Goal: Task Accomplishment & Management: Manage account settings

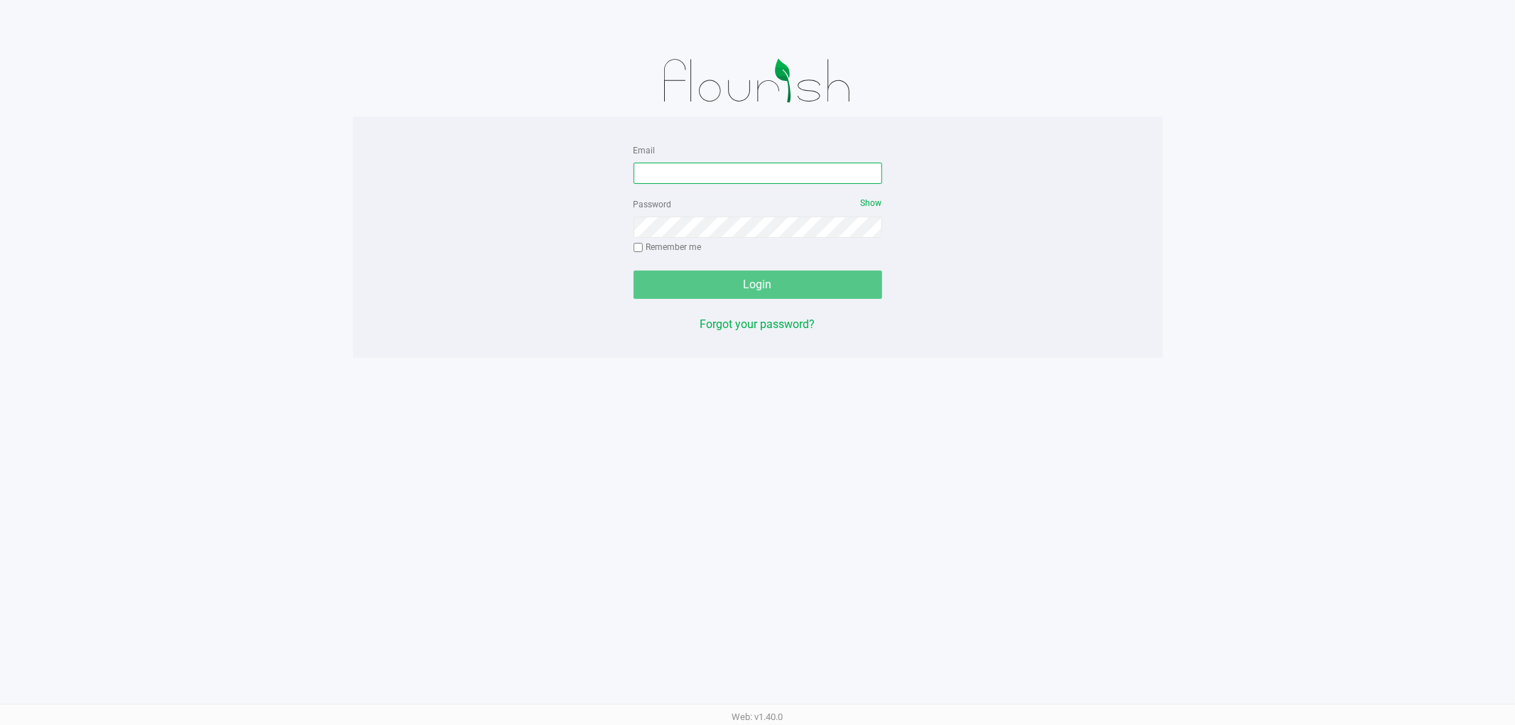
click at [746, 169] on input "Email" at bounding box center [757, 173] width 249 height 21
type input "[EMAIL_ADDRESS][DOMAIN_NAME]"
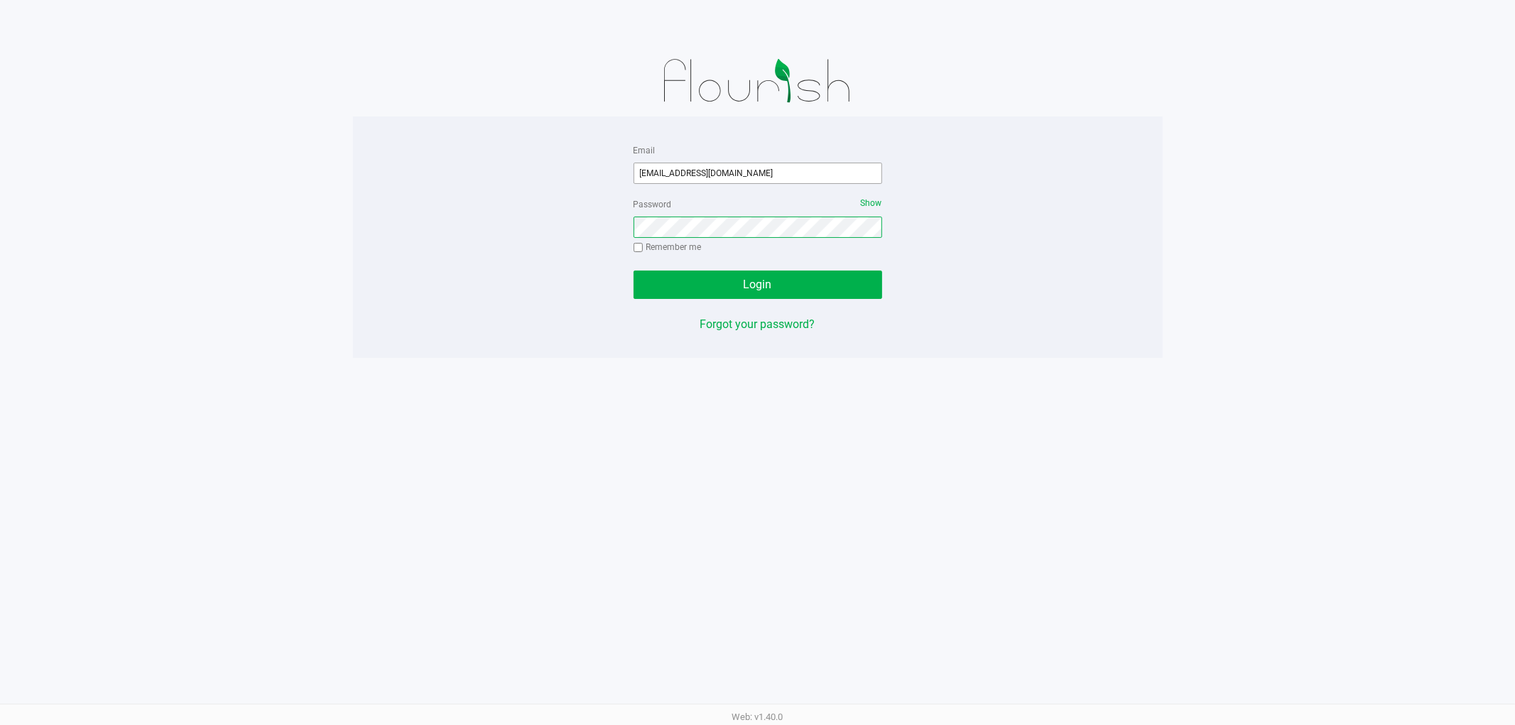
click at [633, 271] on button "Login" at bounding box center [757, 285] width 249 height 28
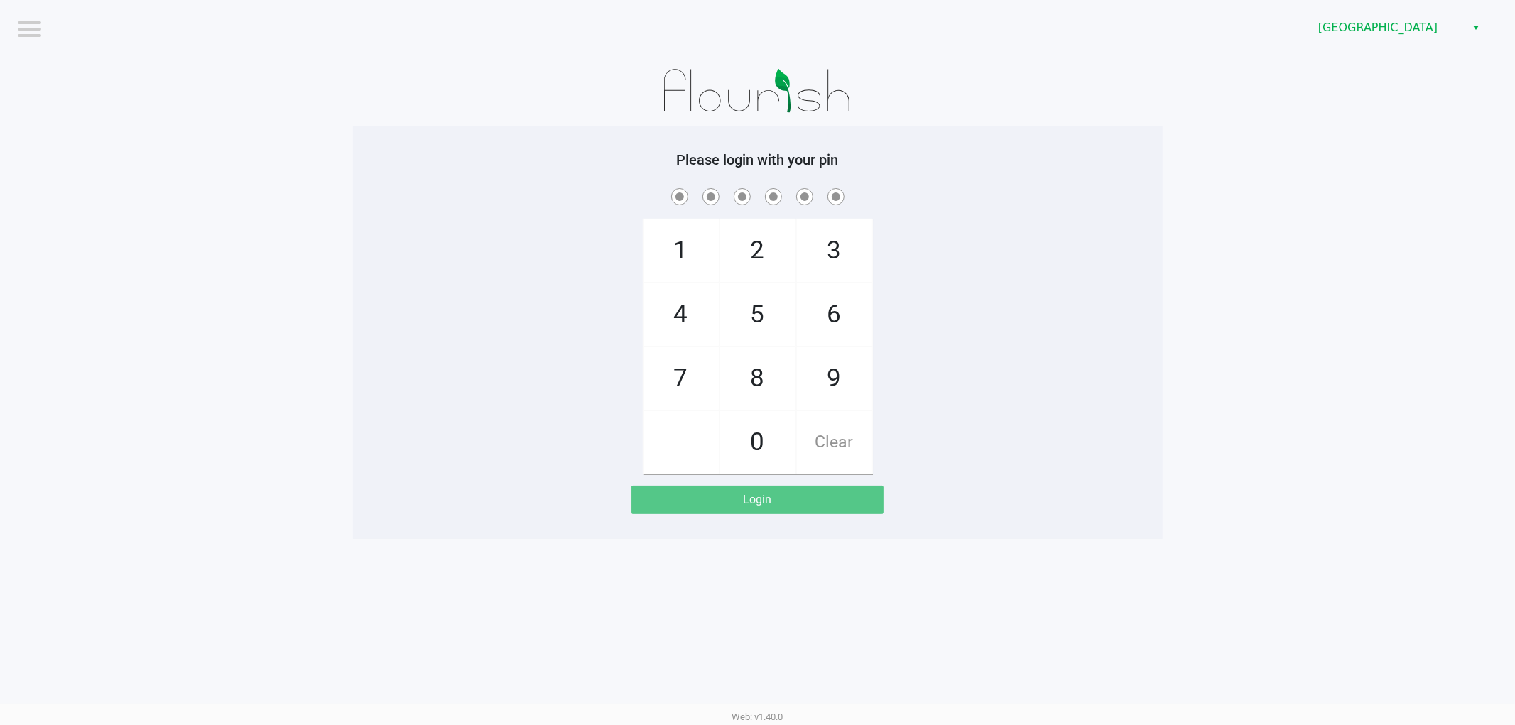
click at [570, 373] on div "1 4 7 2 5 8 0 3 6 9 Clear" at bounding box center [758, 329] width 810 height 289
checkbox input "true"
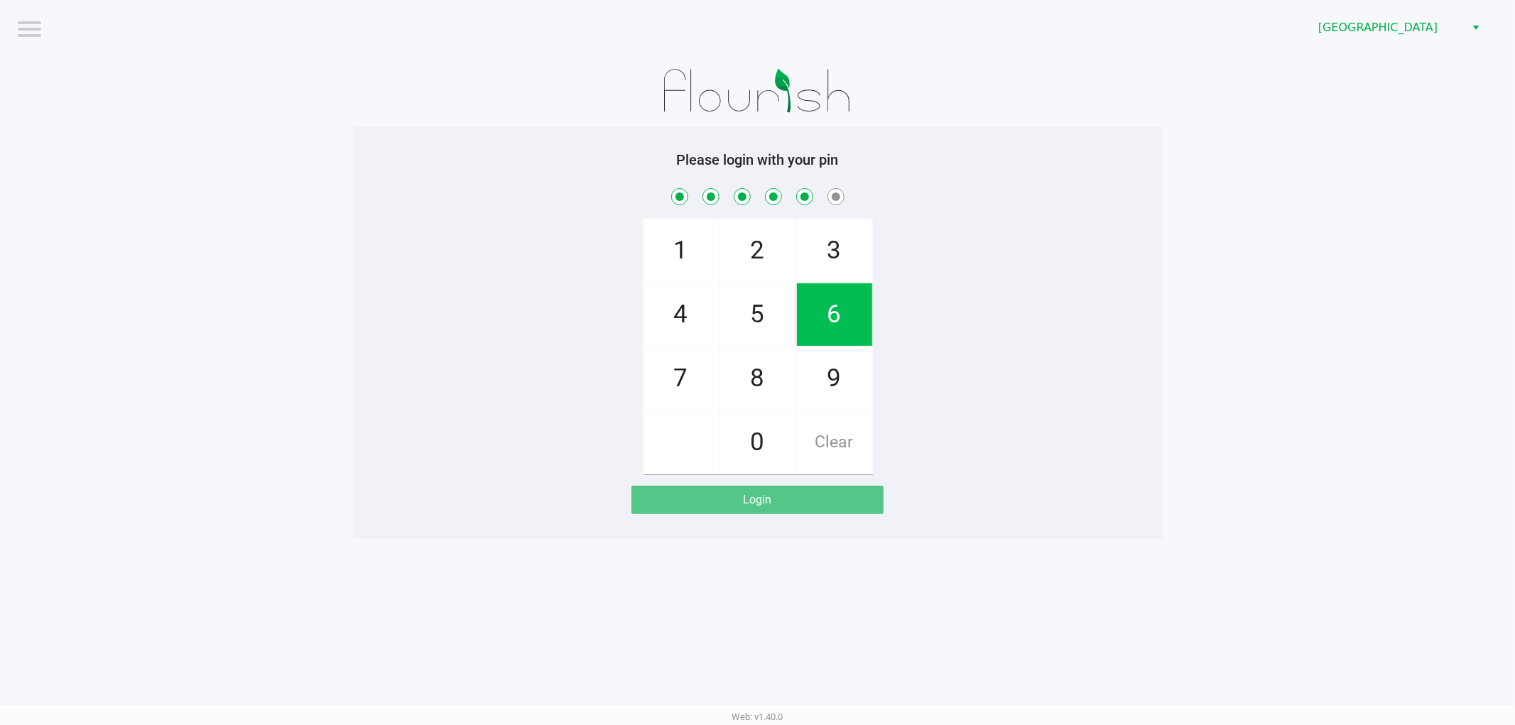
checkbox input "true"
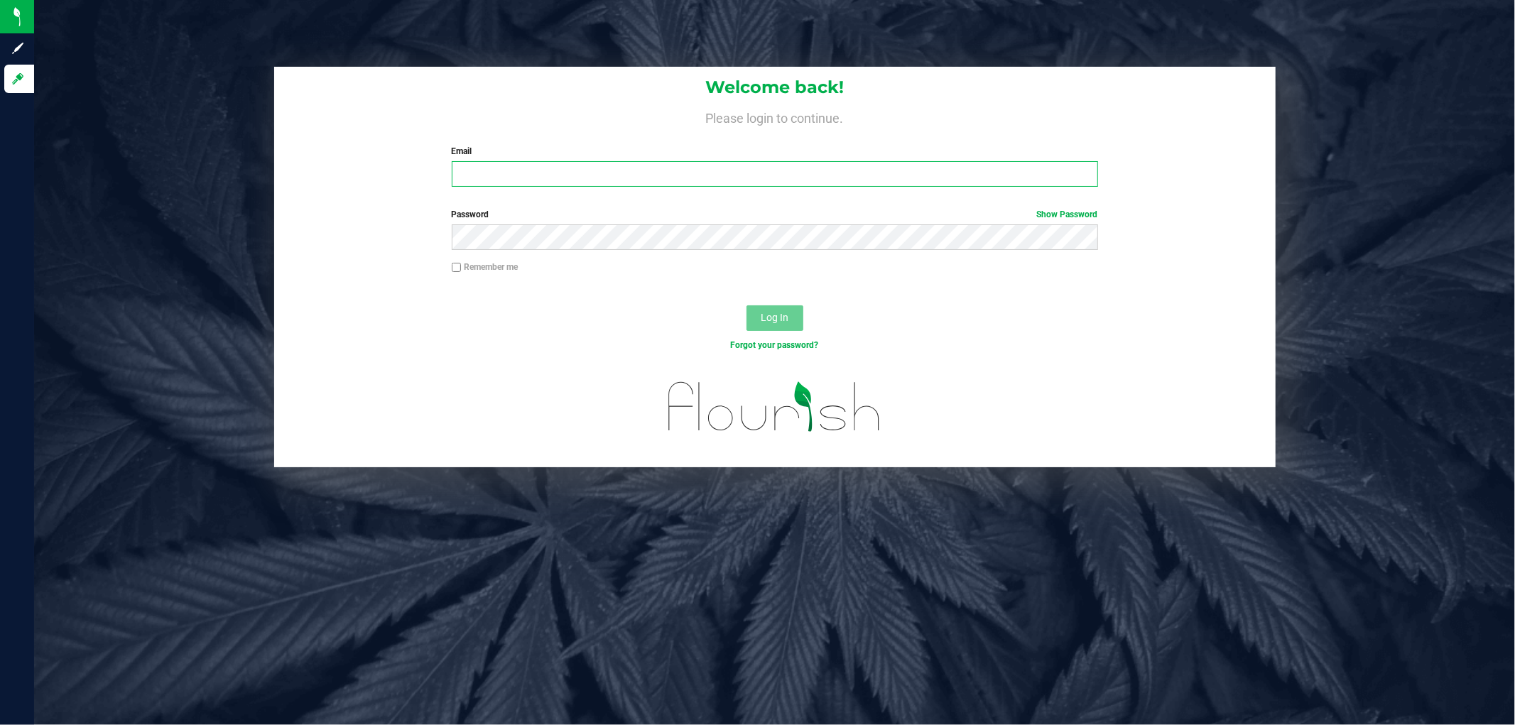
click at [463, 173] on input "Email" at bounding box center [775, 174] width 646 height 26
type input "alange@liveparallel.com"
click at [746, 305] on button "Log In" at bounding box center [774, 318] width 57 height 26
